Goal: Task Accomplishment & Management: Complete application form

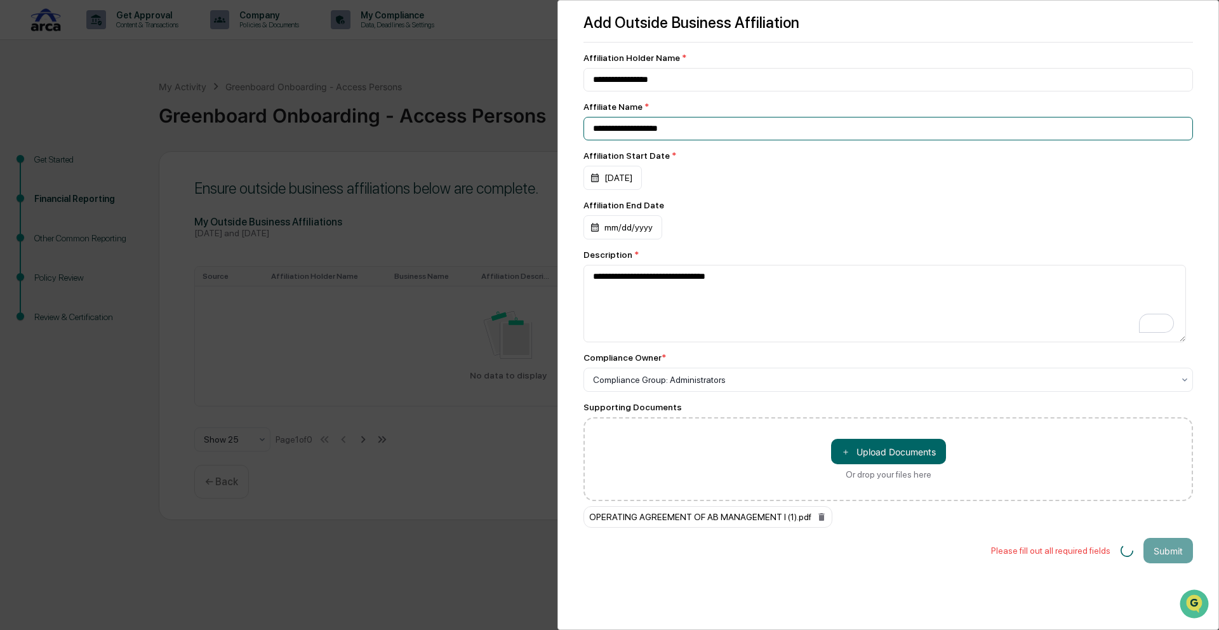
click at [699, 128] on input "**********" at bounding box center [889, 128] width 610 height 23
click at [406, 70] on div "**********" at bounding box center [609, 315] width 1219 height 630
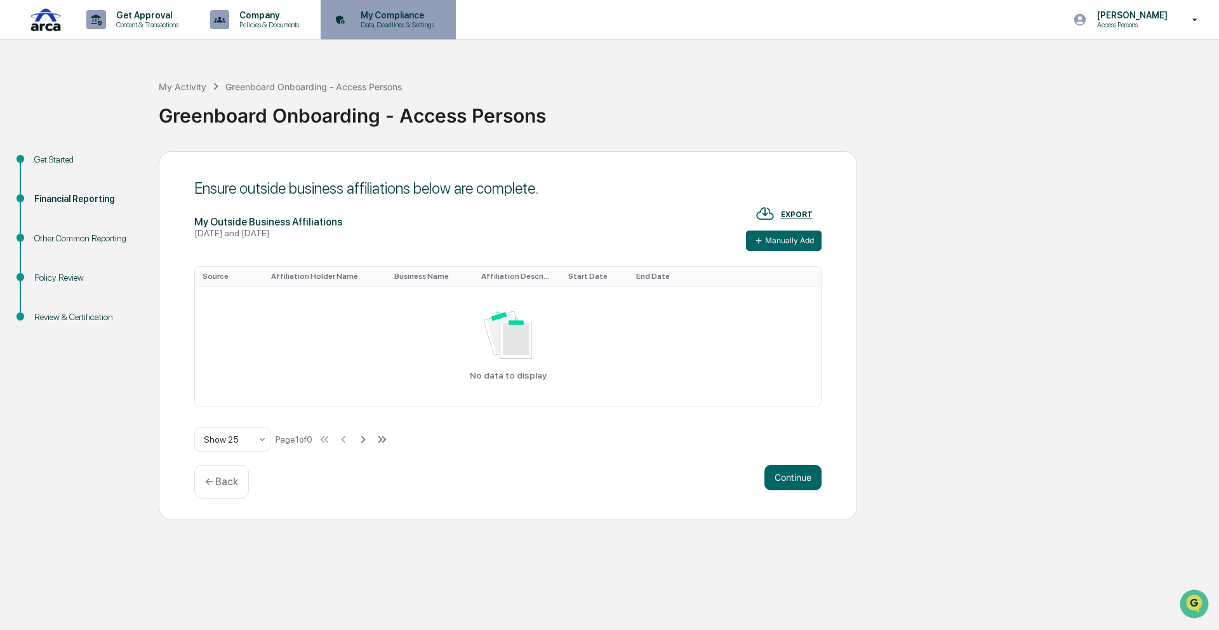
click at [405, 22] on p "Data, Deadlines & Settings" at bounding box center [396, 24] width 90 height 9
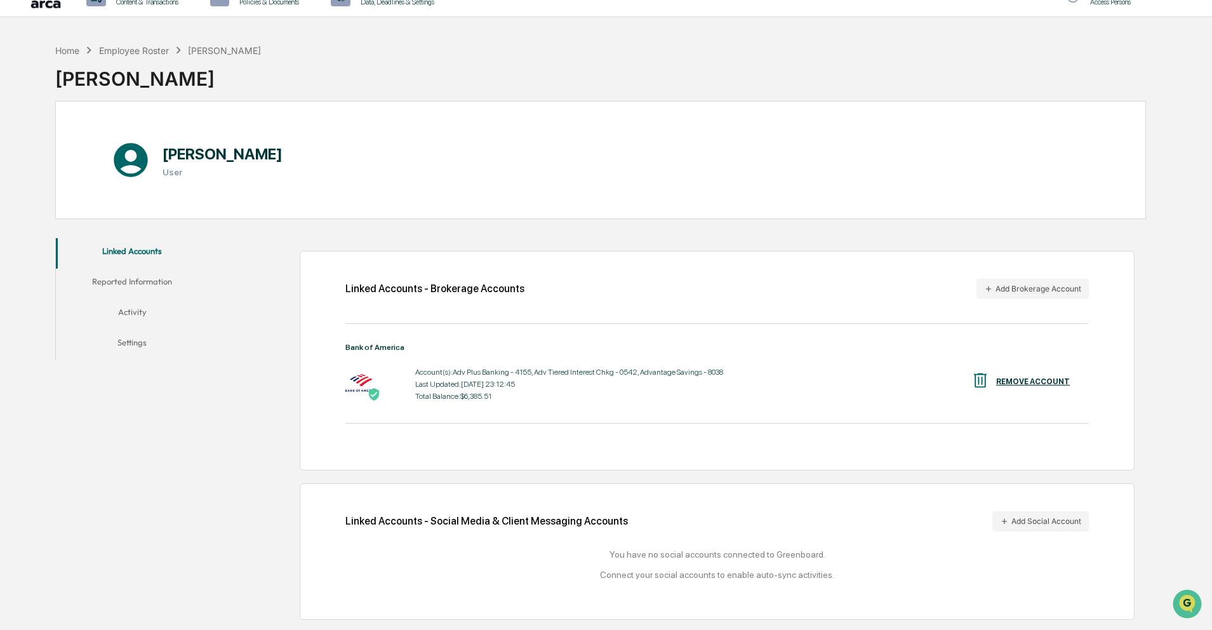
scroll to position [60, 0]
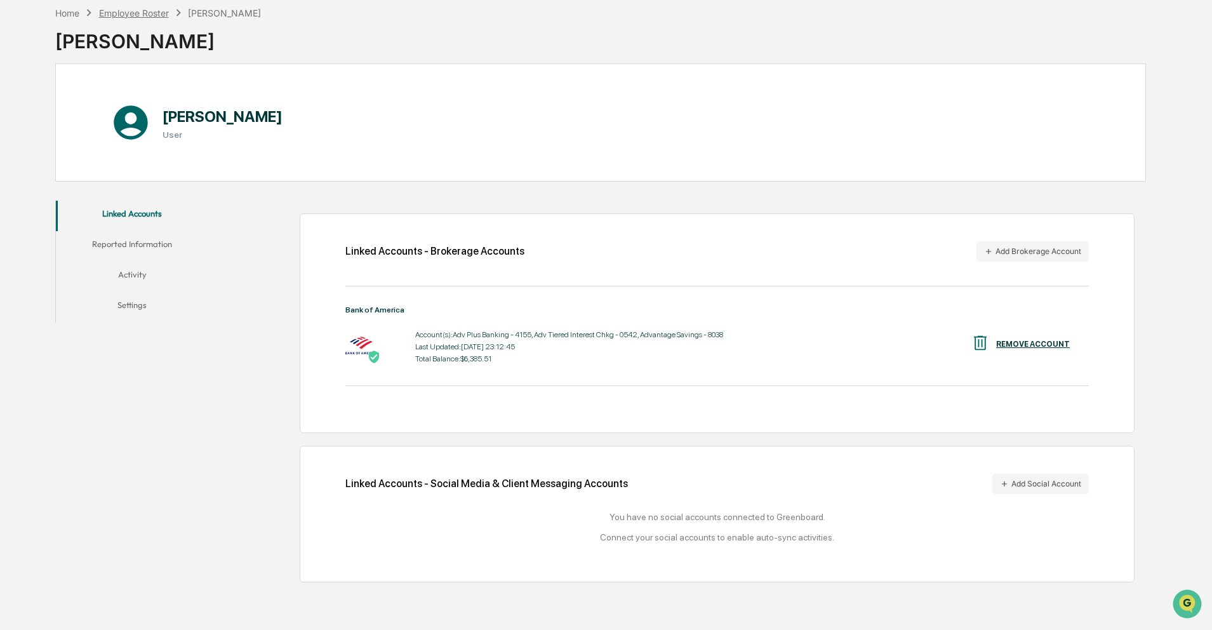
click at [130, 13] on div "Employee Roster" at bounding box center [134, 13] width 70 height 11
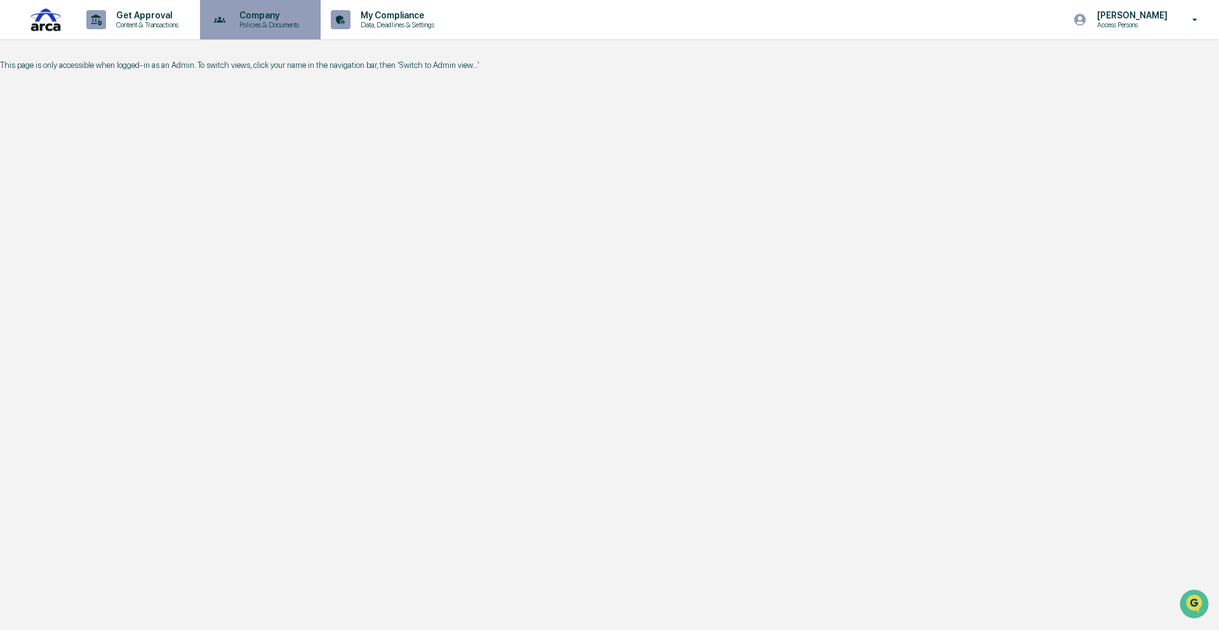
click at [288, 18] on p "Company" at bounding box center [267, 15] width 76 height 10
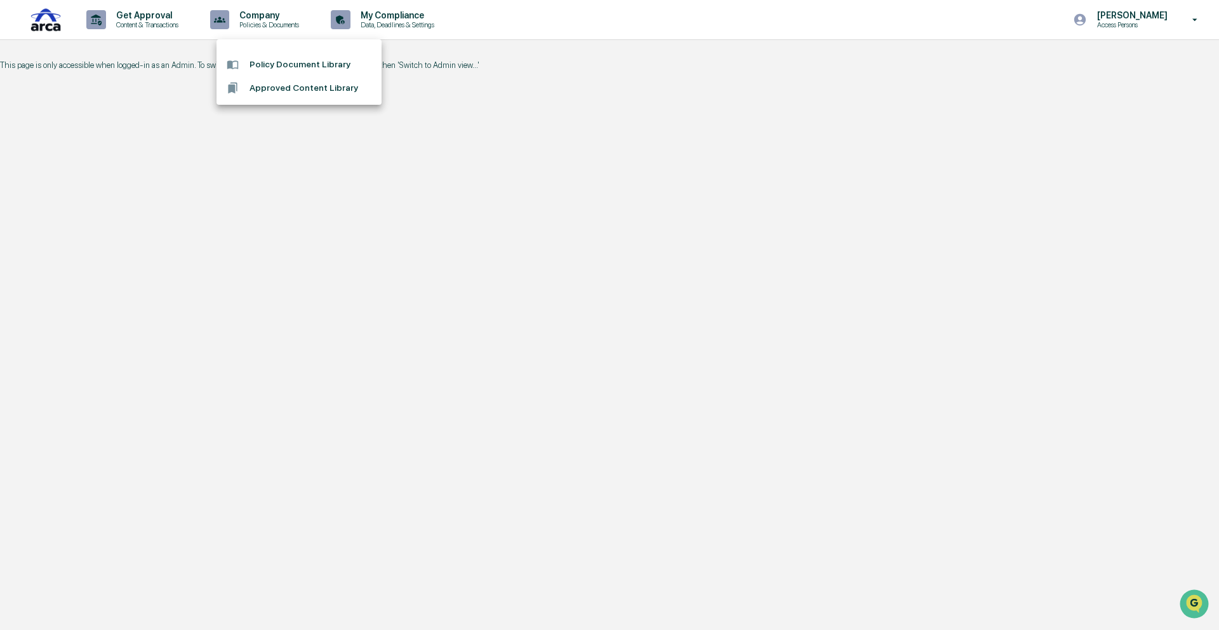
click at [33, 23] on div at bounding box center [609, 315] width 1219 height 630
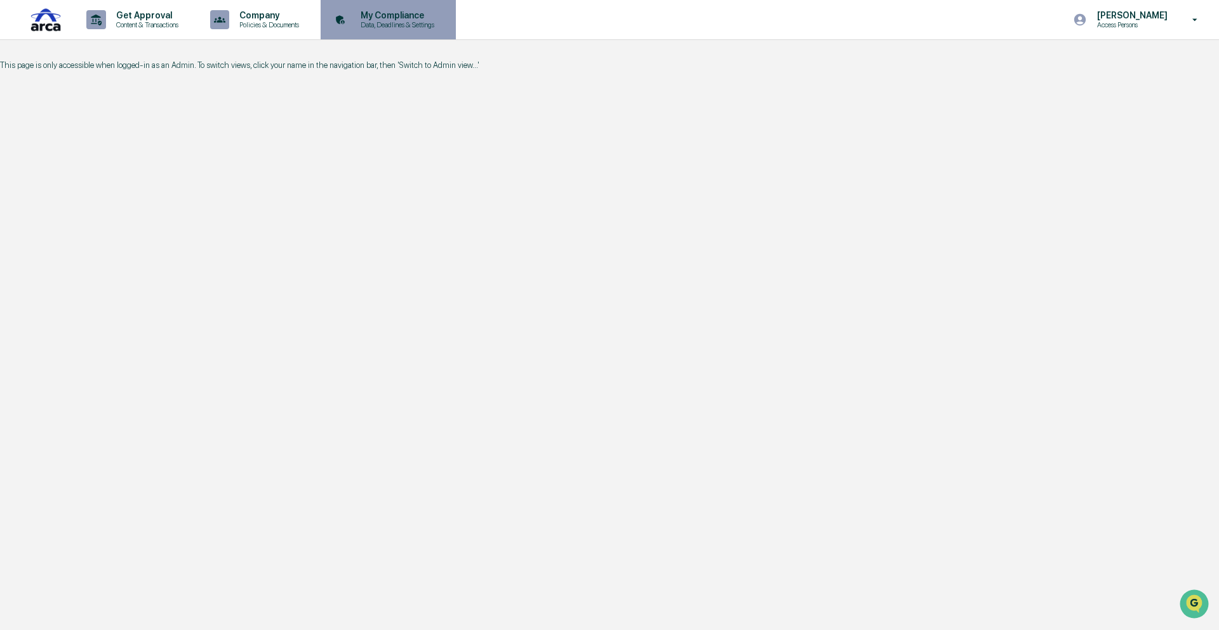
click at [409, 25] on p "Data, Deadlines & Settings" at bounding box center [396, 24] width 90 height 9
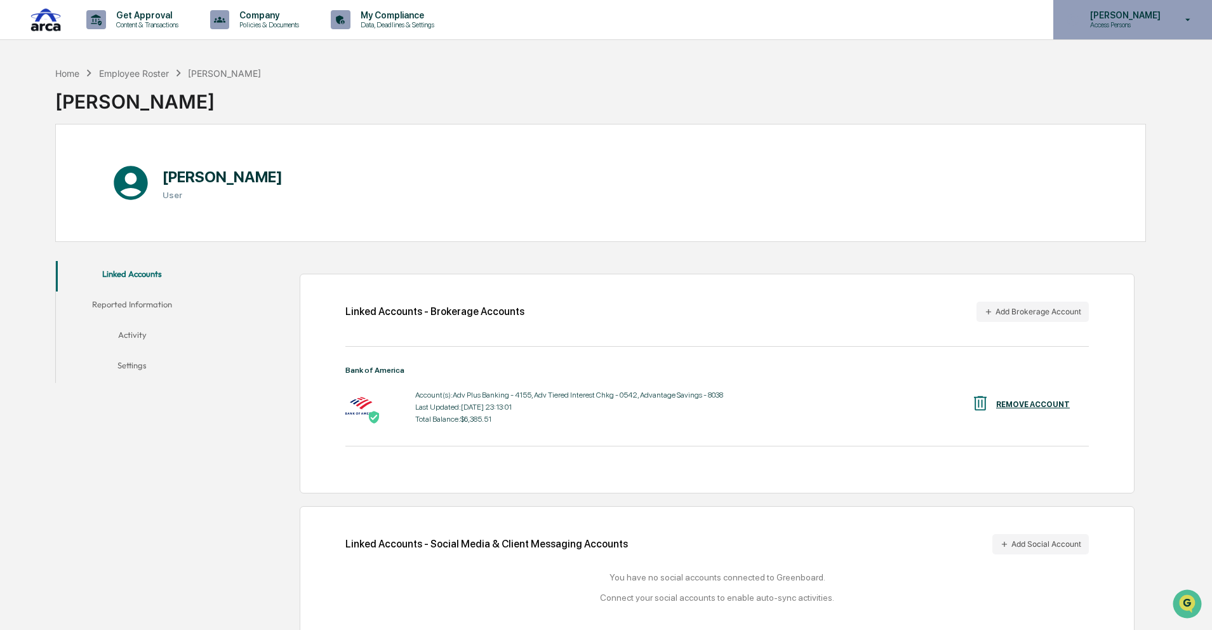
click at [1186, 18] on icon at bounding box center [1188, 20] width 22 height 12
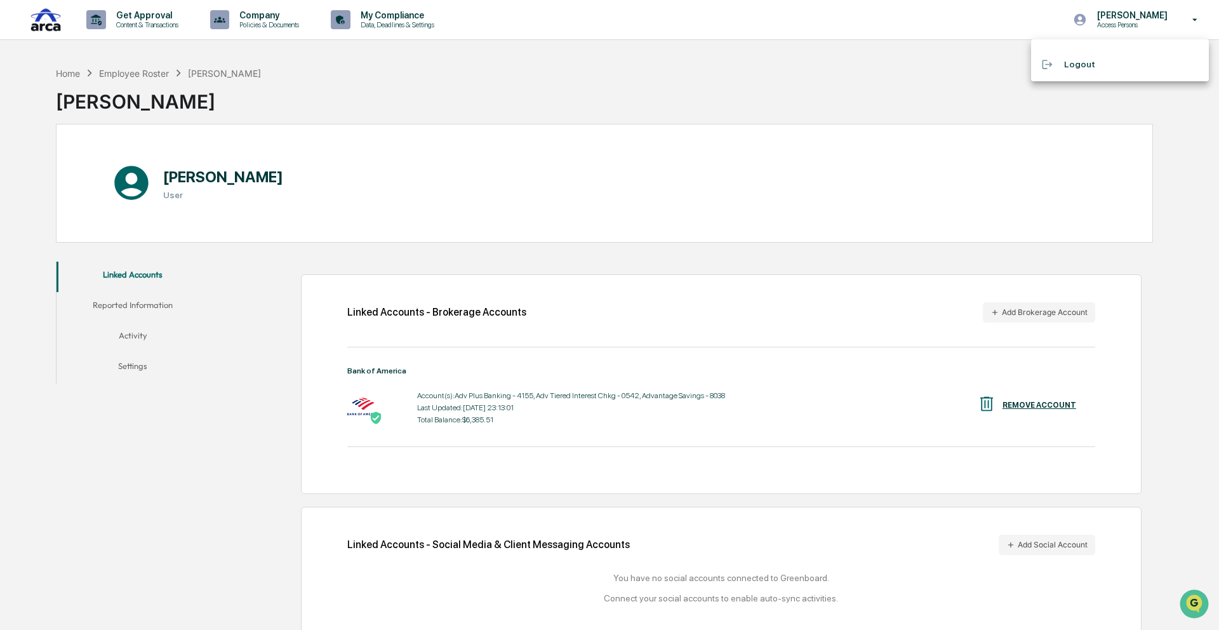
click at [1118, 17] on div at bounding box center [609, 315] width 1219 height 630
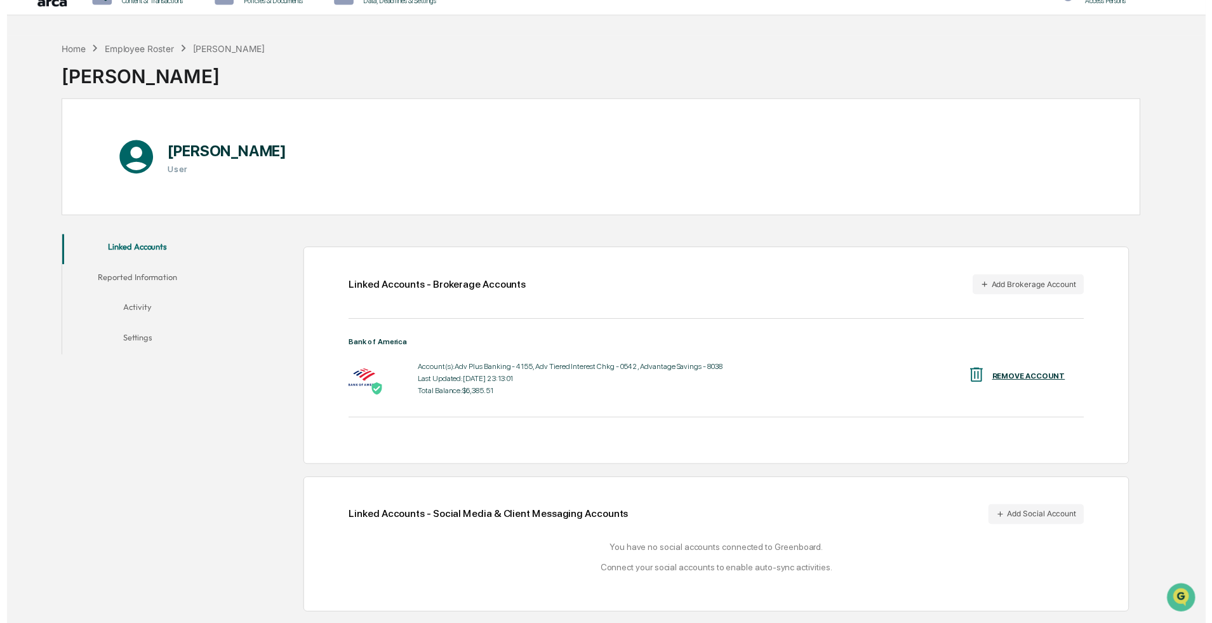
scroll to position [60, 0]
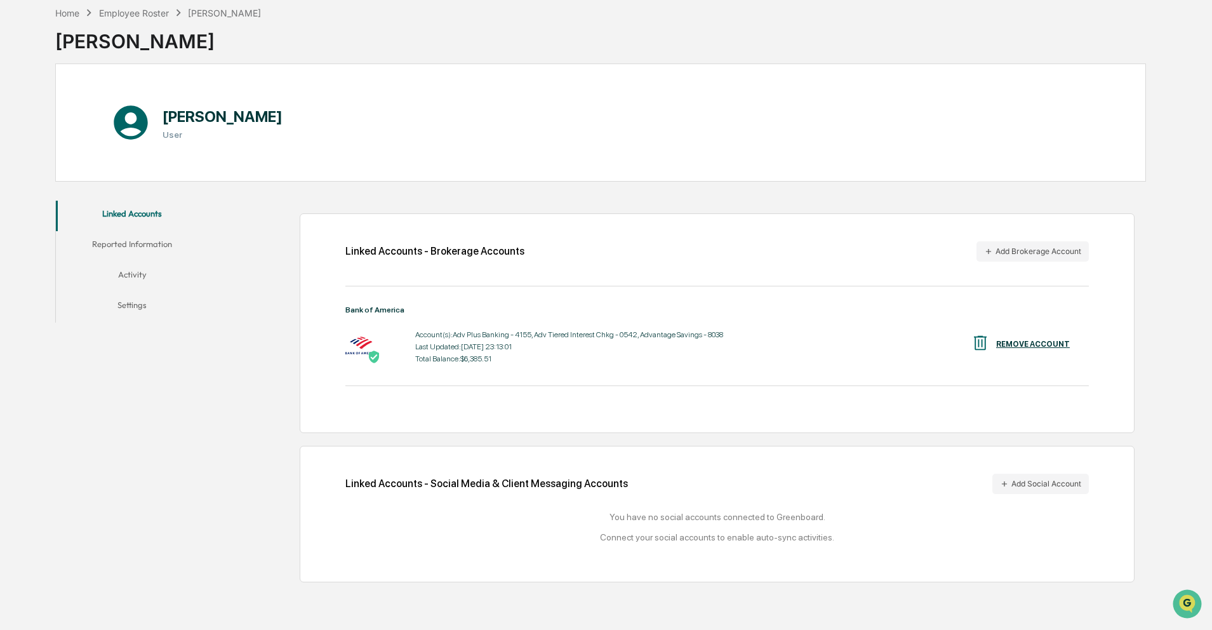
click at [114, 241] on button "Reported Information" at bounding box center [132, 246] width 152 height 30
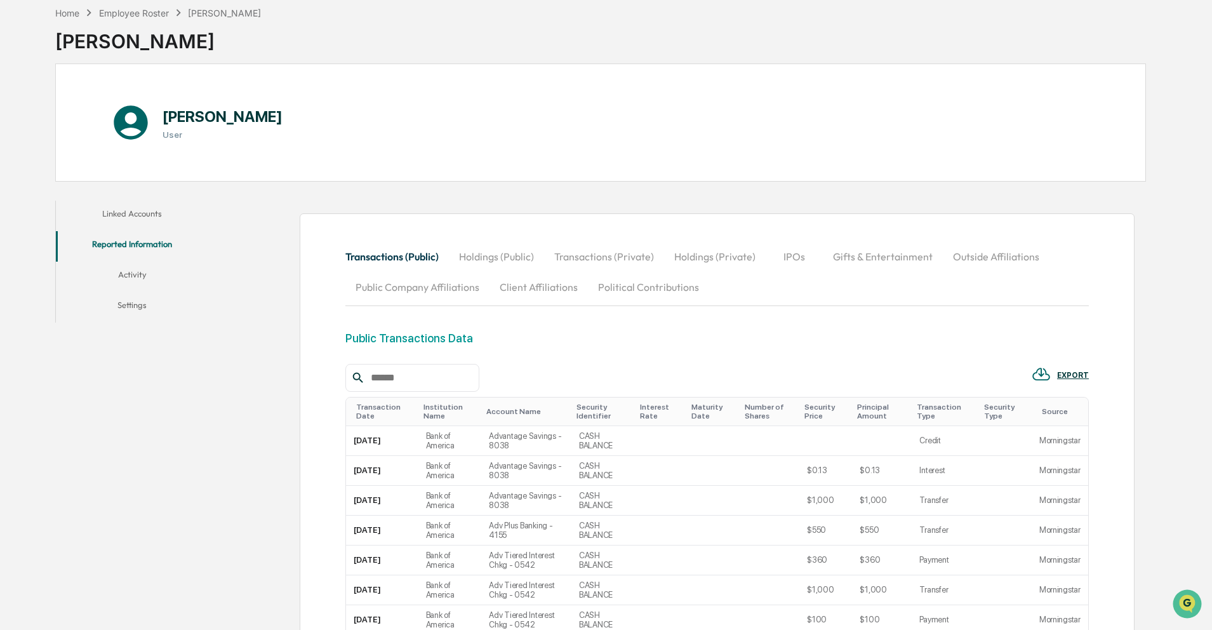
click at [989, 251] on button "Outside Affiliations" at bounding box center [996, 256] width 107 height 30
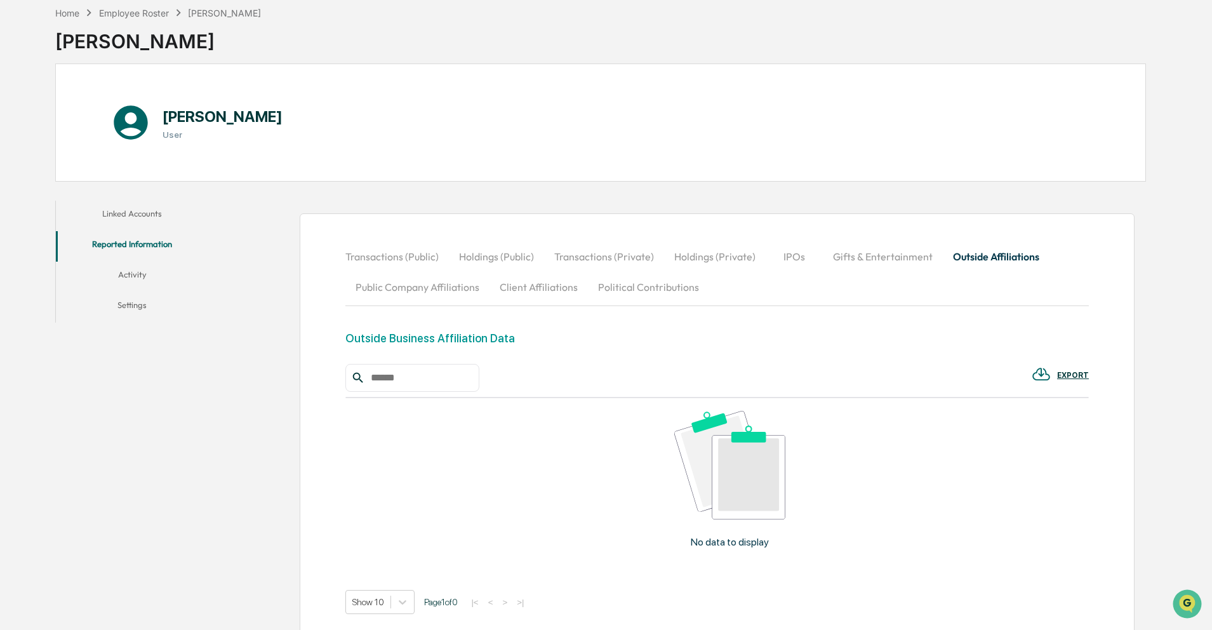
click at [130, 273] on button "Activity" at bounding box center [132, 277] width 152 height 30
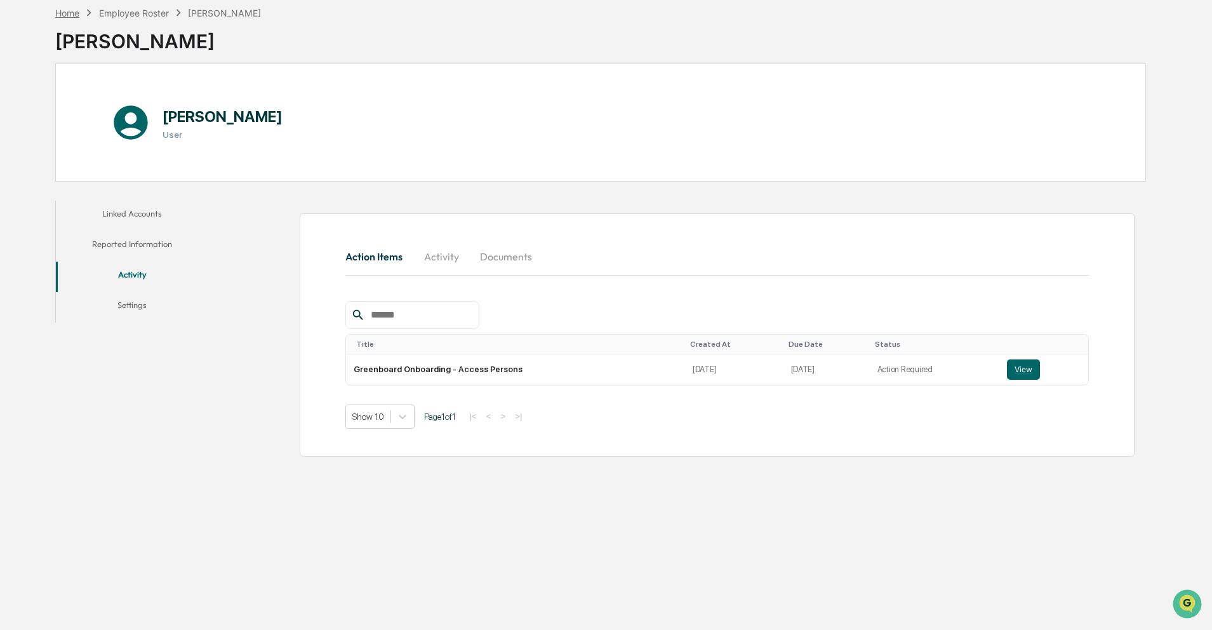
click at [72, 11] on div "Home" at bounding box center [67, 13] width 24 height 11
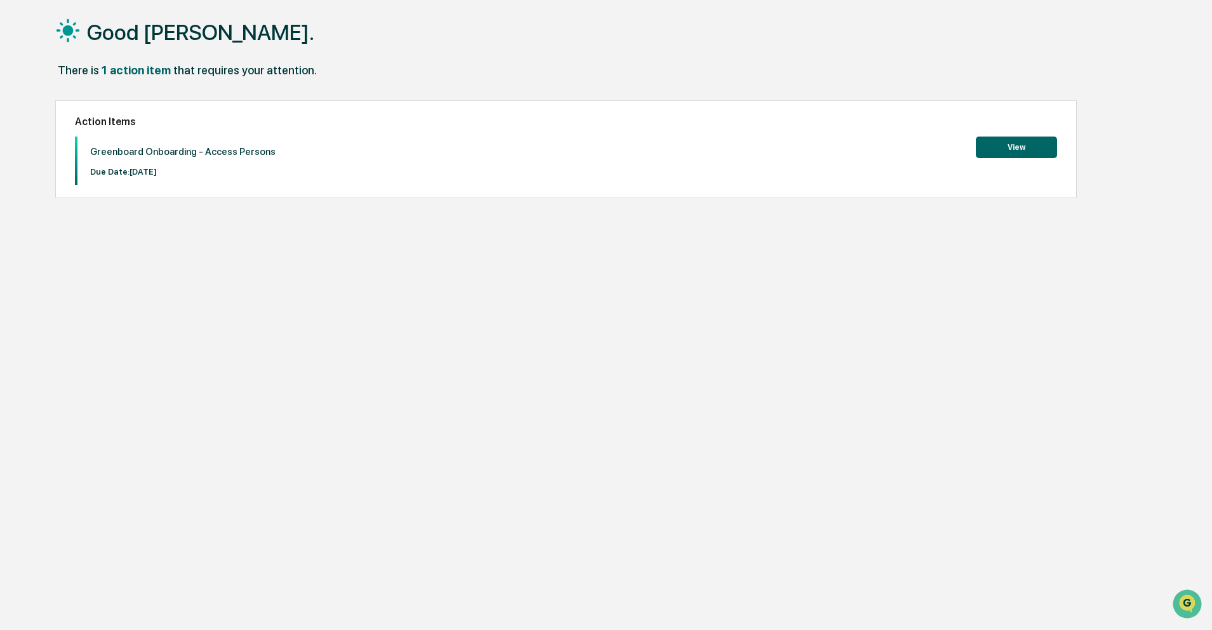
click at [1004, 149] on button "View" at bounding box center [1016, 148] width 81 height 22
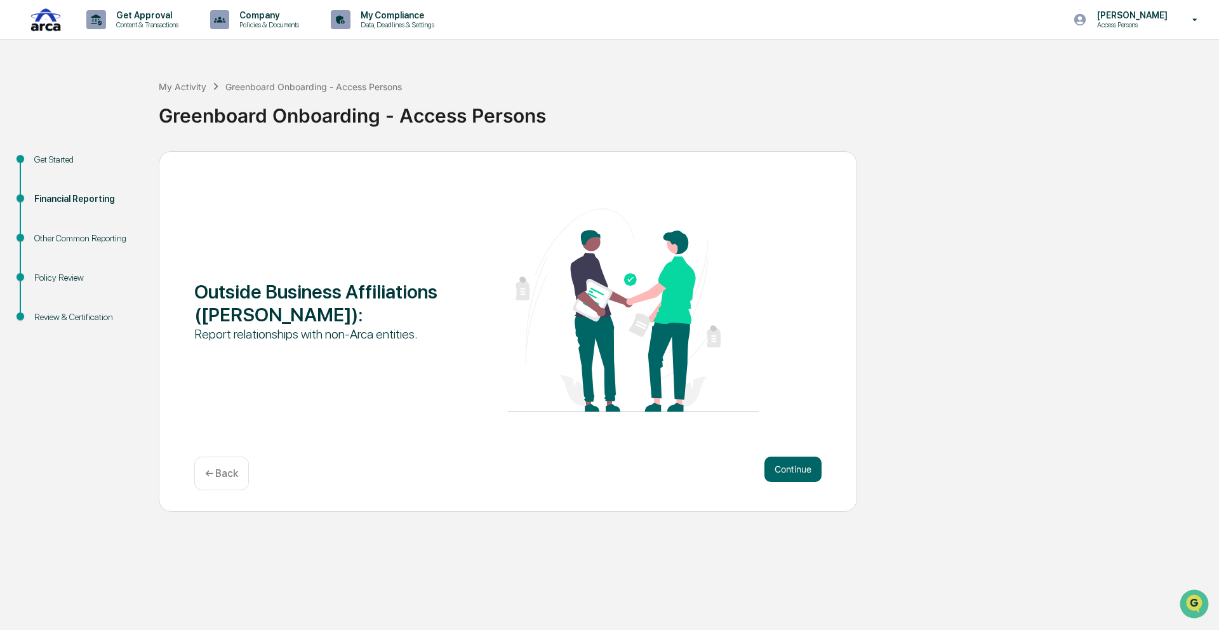
click at [65, 245] on div "Other Common Reporting" at bounding box center [86, 238] width 104 height 13
click at [788, 471] on button "Continue" at bounding box center [793, 469] width 57 height 25
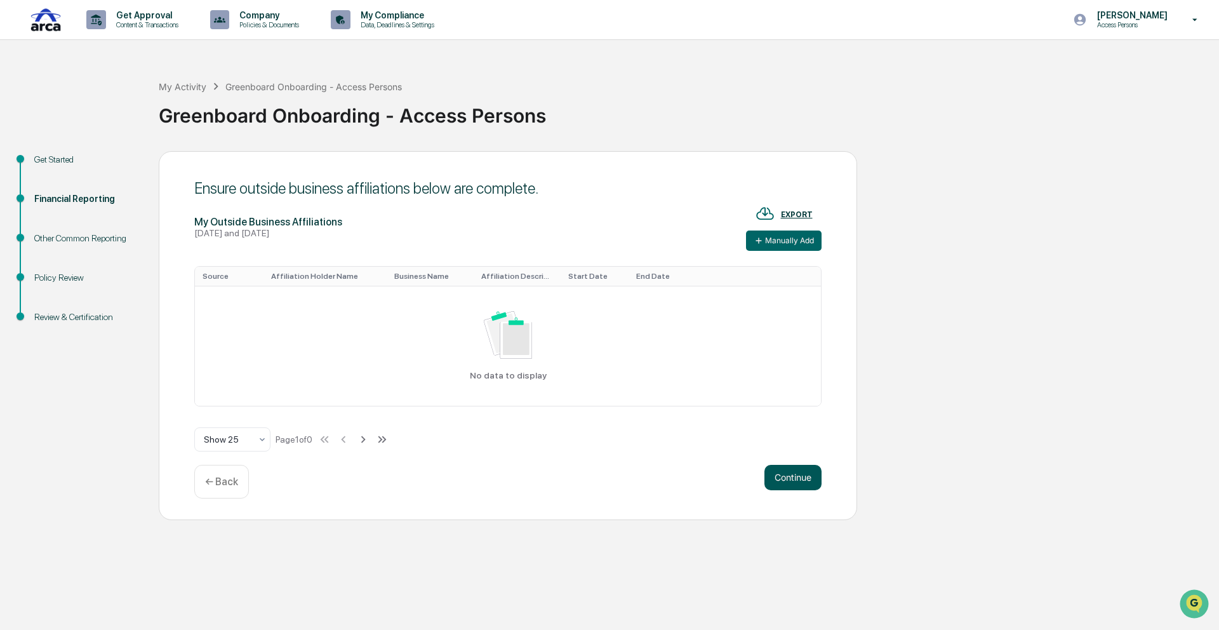
click at [782, 473] on button "Continue" at bounding box center [793, 477] width 57 height 25
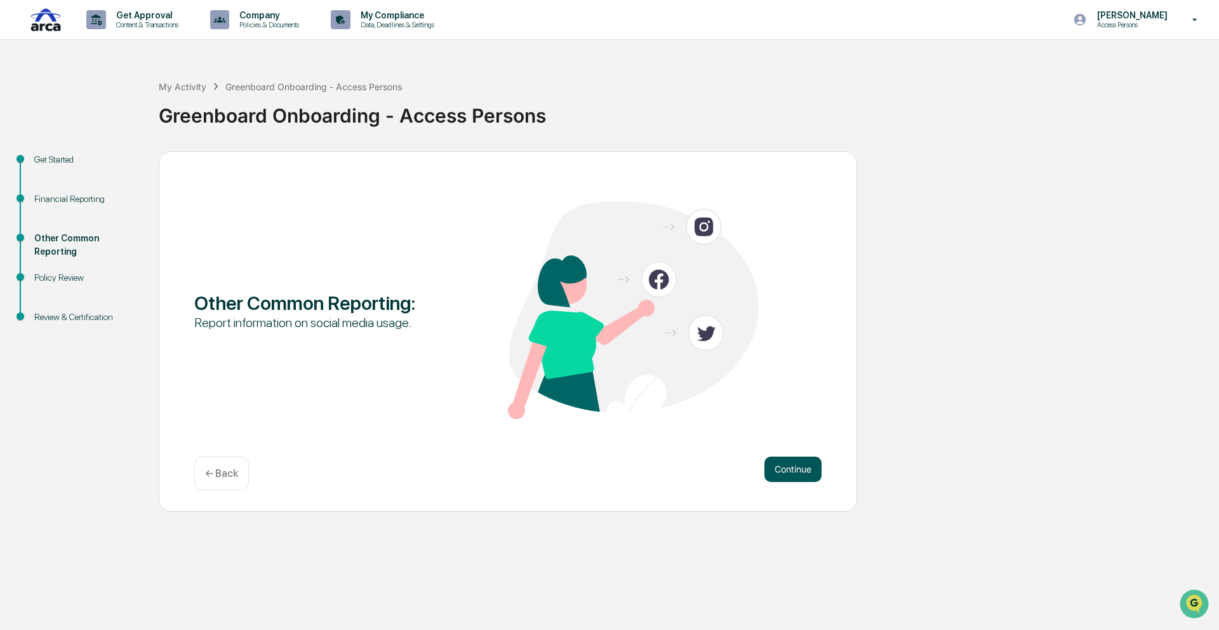
click at [783, 469] on button "Continue" at bounding box center [793, 469] width 57 height 25
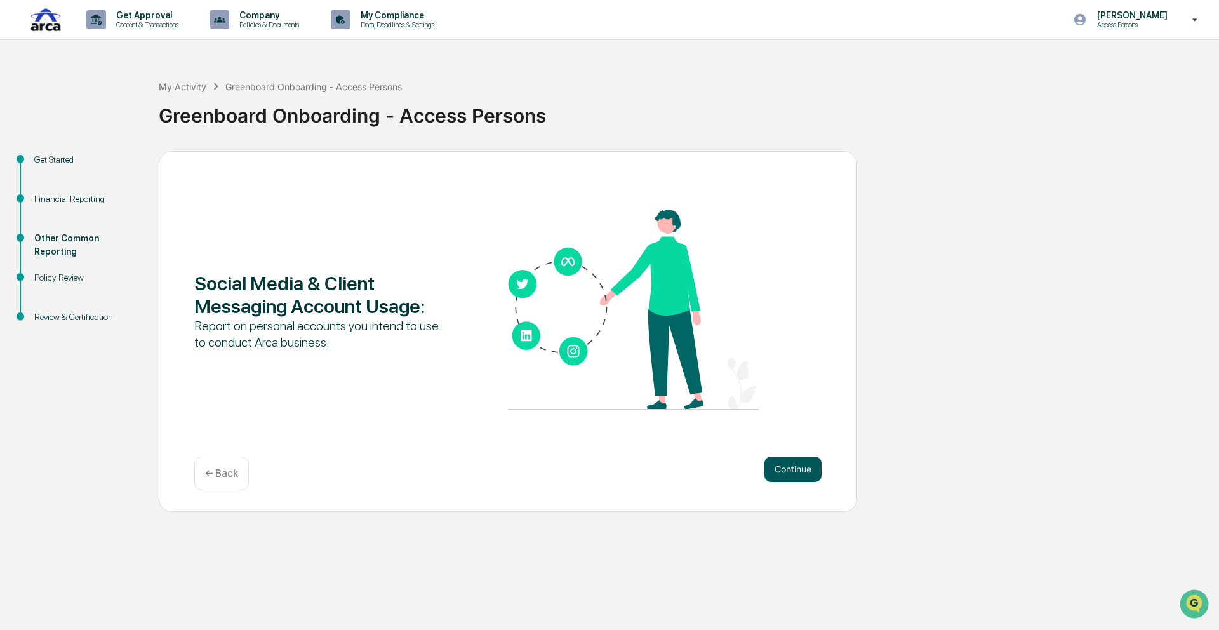
click at [782, 465] on button "Continue" at bounding box center [793, 469] width 57 height 25
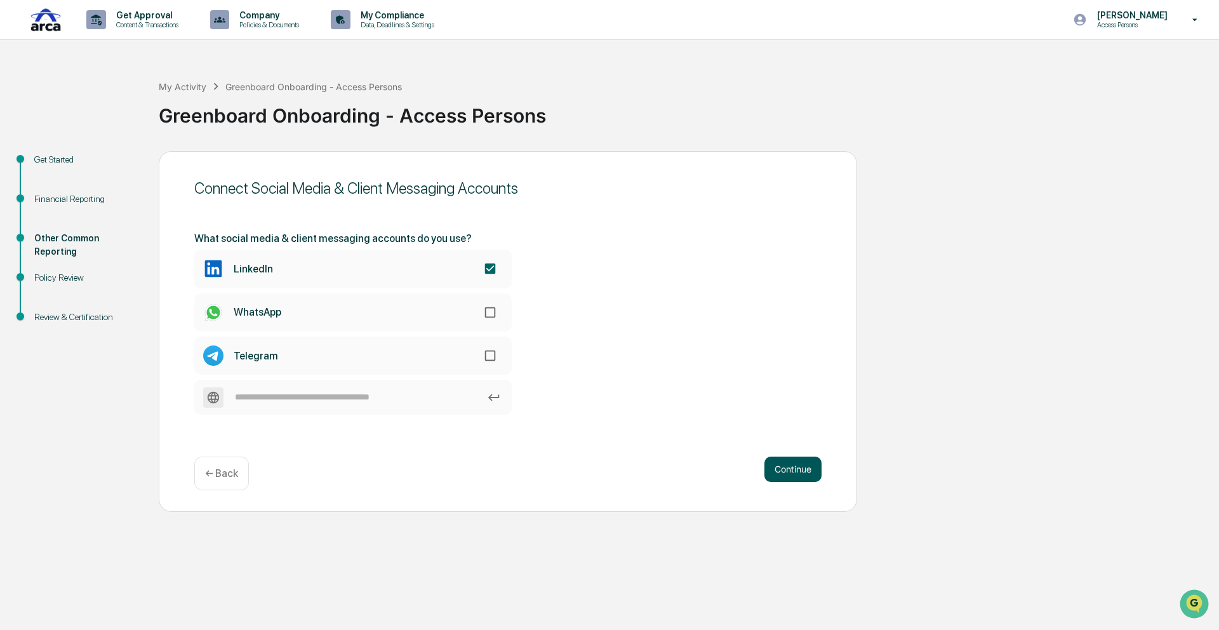
click at [781, 469] on button "Continue" at bounding box center [793, 469] width 57 height 25
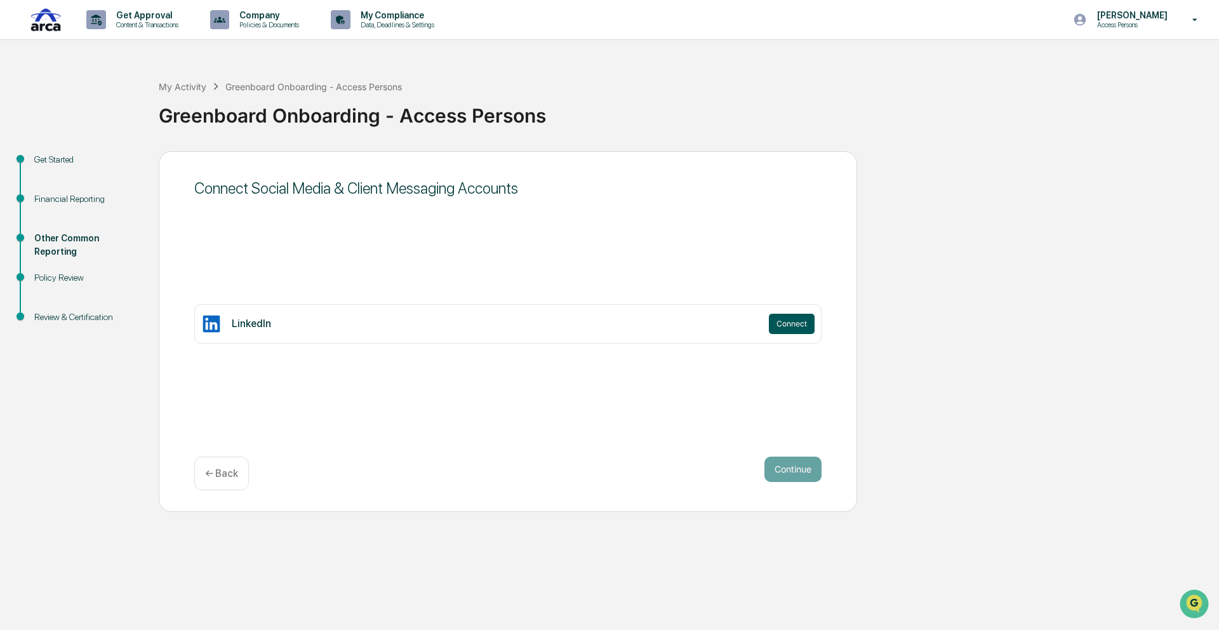
click at [791, 325] on button "Connect" at bounding box center [792, 324] width 46 height 20
